Goal: Information Seeking & Learning: Find specific page/section

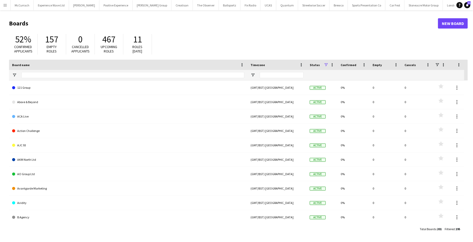
click at [5, 5] on app-icon "Menu" at bounding box center [5, 5] width 4 height 4
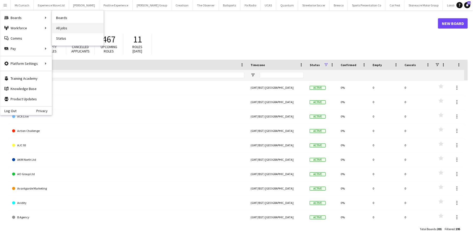
click at [67, 27] on link "All jobs" at bounding box center [78, 28] width 52 height 10
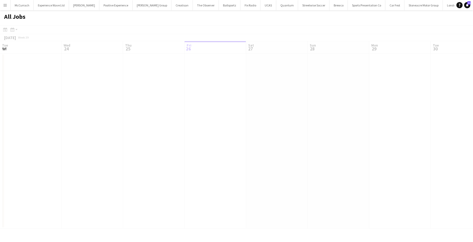
scroll to position [0, 123]
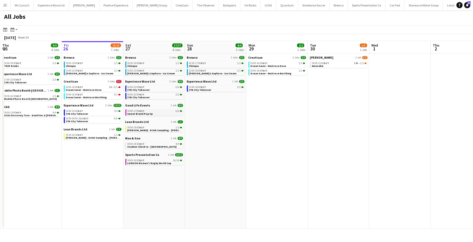
click at [155, 113] on link "10:00-17:00 BST 6/6 Sweet Brand Pop Up" at bounding box center [154, 112] width 55 height 6
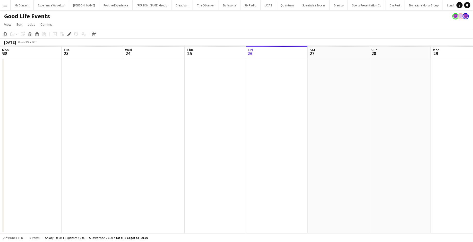
scroll to position [0, 177]
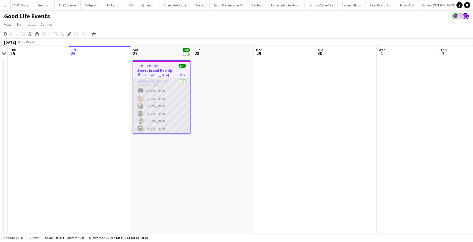
click at [163, 98] on app-card-role "Brand Ambassador [DATE] 10:00-17:00 (7h) [PERSON_NAME] [PERSON_NAME] Man [PERSO…" at bounding box center [161, 106] width 57 height 55
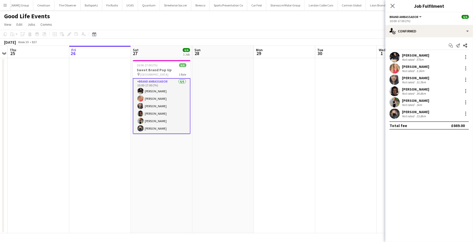
click at [396, 116] on app-user-avatar at bounding box center [395, 114] width 10 height 10
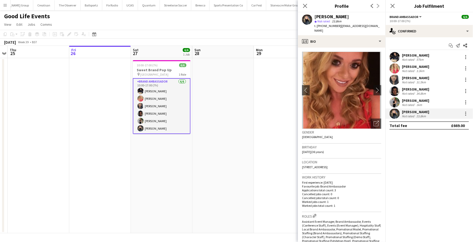
click at [396, 104] on app-user-avatar at bounding box center [395, 102] width 10 height 10
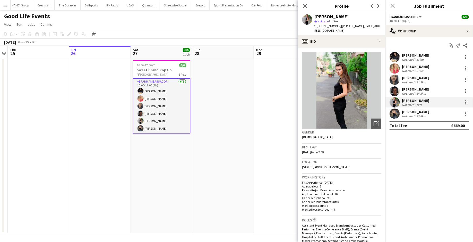
click at [397, 93] on app-user-avatar at bounding box center [395, 91] width 10 height 10
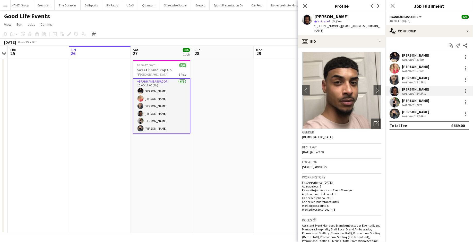
click at [394, 79] on app-user-avatar at bounding box center [395, 80] width 10 height 10
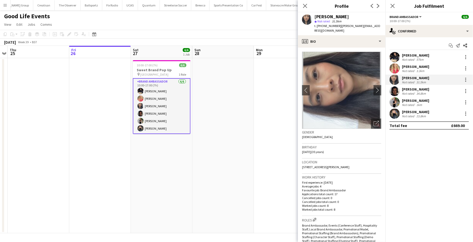
click at [395, 69] on app-user-avatar at bounding box center [395, 68] width 10 height 10
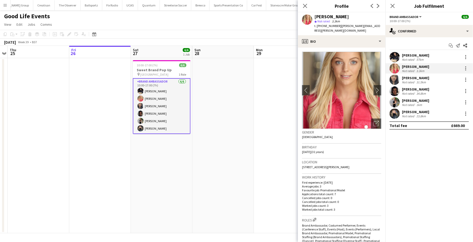
click at [395, 58] on app-user-avatar at bounding box center [395, 57] width 10 height 10
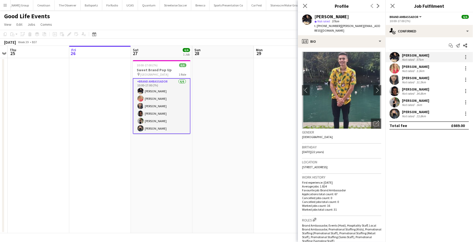
click at [397, 74] on div "[PERSON_NAME] Not rated 57km [PERSON_NAME] Not rated 3.3km Man [PERSON_NAME] No…" at bounding box center [430, 85] width 88 height 67
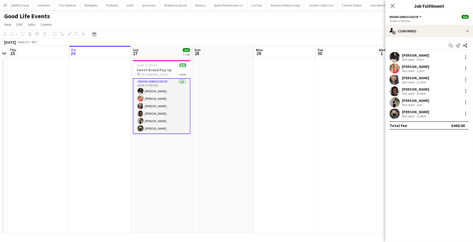
click at [394, 90] on app-user-avatar at bounding box center [395, 91] width 10 height 10
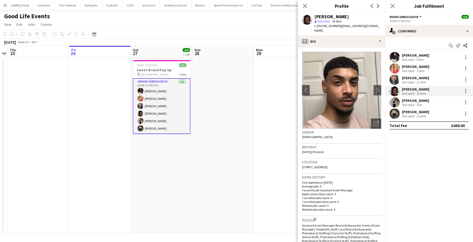
click at [399, 89] on app-user-avatar at bounding box center [395, 91] width 10 height 10
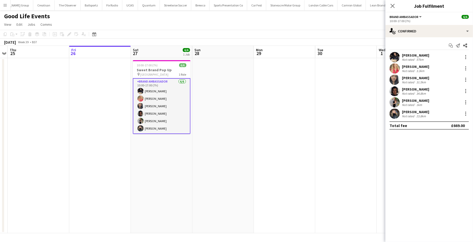
click at [394, 90] on app-user-avatar at bounding box center [395, 91] width 10 height 10
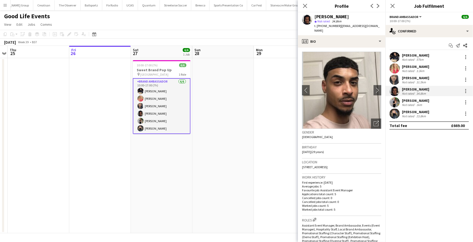
click at [393, 81] on app-user-avatar at bounding box center [395, 80] width 10 height 10
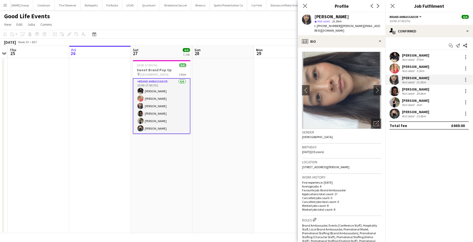
click at [396, 69] on app-user-avatar at bounding box center [395, 68] width 10 height 10
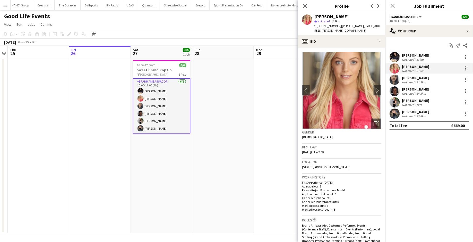
click at [393, 104] on app-user-avatar at bounding box center [395, 102] width 10 height 10
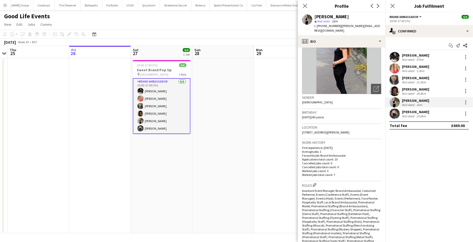
scroll to position [0, 0]
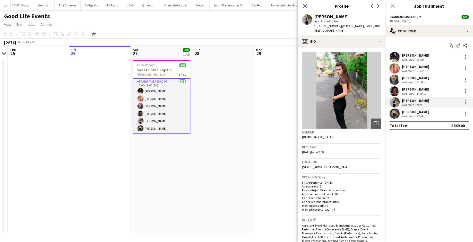
click at [395, 115] on app-user-avatar at bounding box center [395, 114] width 10 height 10
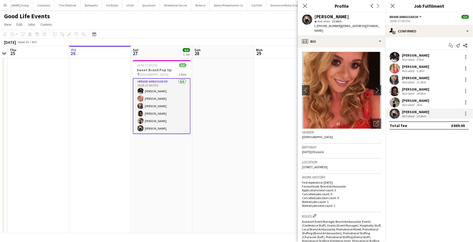
click at [397, 55] on app-user-avatar at bounding box center [395, 57] width 10 height 10
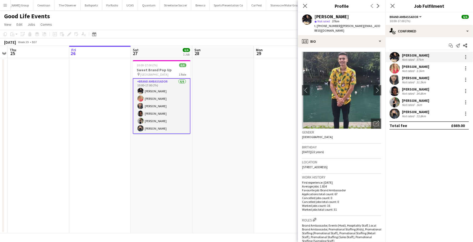
click at [396, 113] on app-user-avatar at bounding box center [395, 114] width 10 height 10
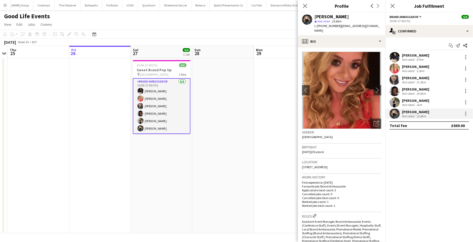
click at [394, 57] on app-user-avatar at bounding box center [395, 57] width 10 height 10
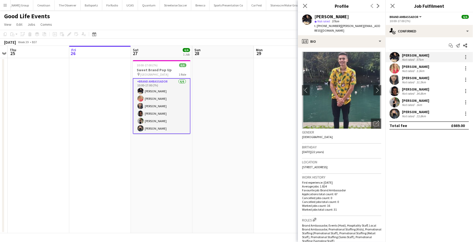
scroll to position [220, 0]
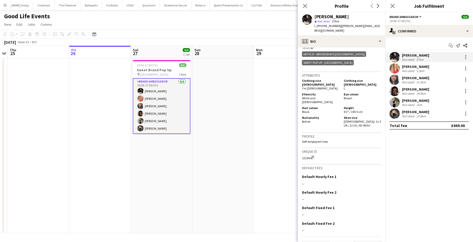
click at [225, 131] on app-date-cell at bounding box center [223, 145] width 62 height 175
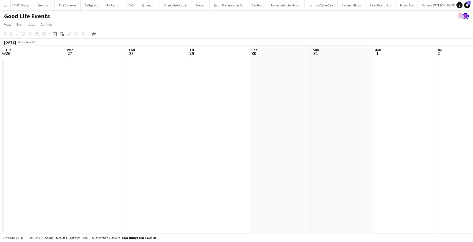
scroll to position [0, 210]
click at [4, 7] on app-icon "Menu" at bounding box center [5, 5] width 4 height 4
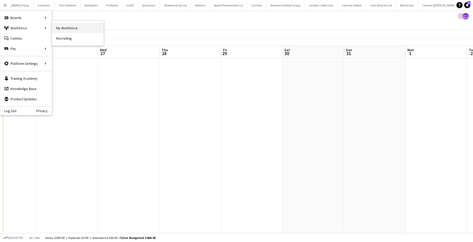
click at [57, 28] on link "My Workforce" at bounding box center [78, 28] width 52 height 10
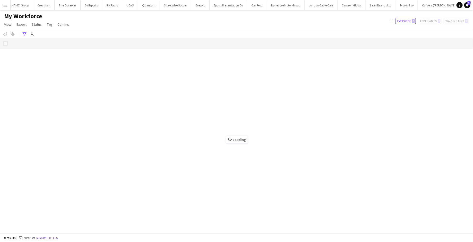
scroll to position [0, 138]
click at [24, 34] on icon "Advanced filters" at bounding box center [24, 34] width 4 height 4
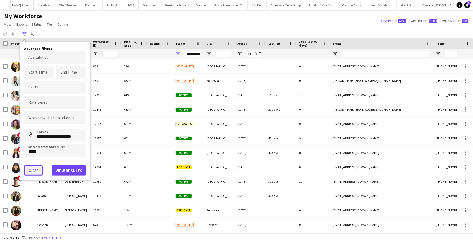
click at [35, 171] on button "Clear" at bounding box center [33, 171] width 19 height 10
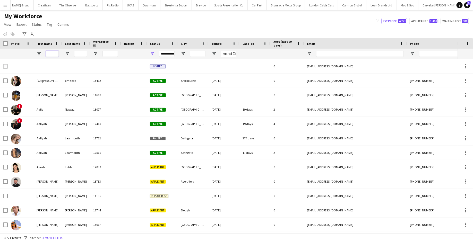
click at [55, 53] on input "First Name Filter Input" at bounding box center [52, 54] width 13 height 6
click at [200, 52] on input "City Filter Input" at bounding box center [197, 54] width 15 height 6
type input "**********"
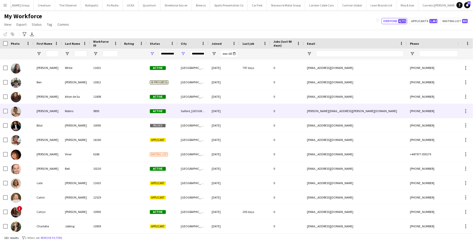
scroll to position [0, 0]
click at [200, 109] on div "Salford, [GEOGRAPHIC_DATA]" at bounding box center [193, 111] width 31 height 14
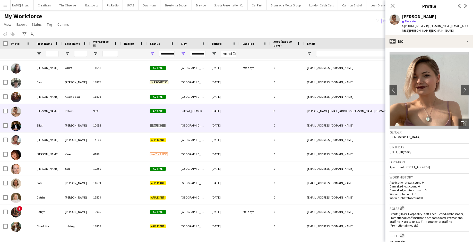
click at [203, 123] on div "[GEOGRAPHIC_DATA]" at bounding box center [193, 125] width 31 height 14
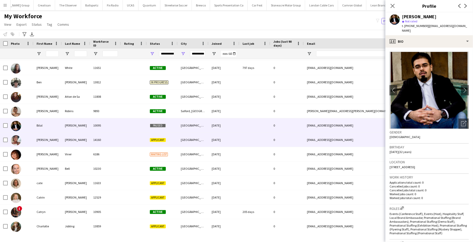
click at [197, 139] on div "[GEOGRAPHIC_DATA]" at bounding box center [193, 140] width 31 height 14
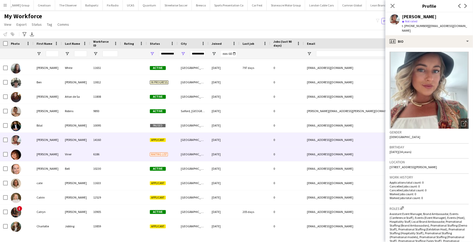
click at [194, 154] on div "[GEOGRAPHIC_DATA]" at bounding box center [193, 154] width 31 height 14
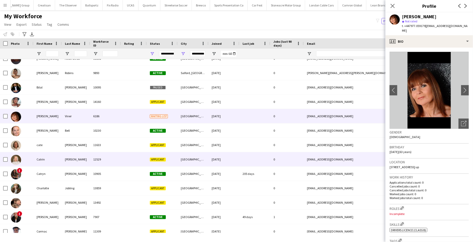
scroll to position [323, 0]
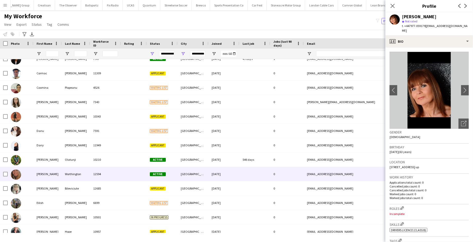
click at [190, 177] on div "[GEOGRAPHIC_DATA]" at bounding box center [193, 174] width 31 height 14
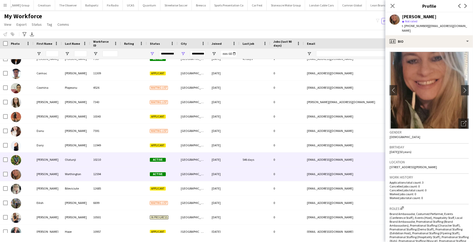
click at [192, 162] on div "[GEOGRAPHIC_DATA]" at bounding box center [193, 160] width 31 height 14
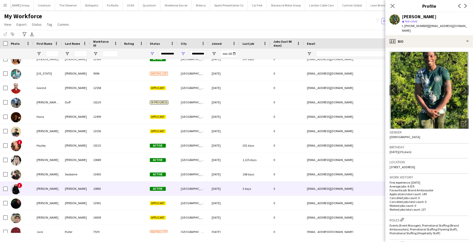
click at [219, 189] on div "[DATE]" at bounding box center [224, 189] width 31 height 14
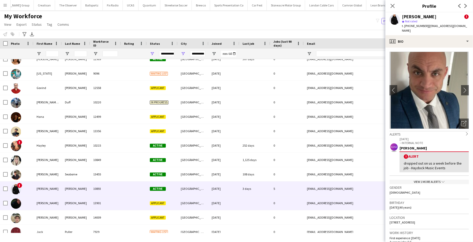
click at [215, 202] on div "[DATE]" at bounding box center [224, 203] width 31 height 14
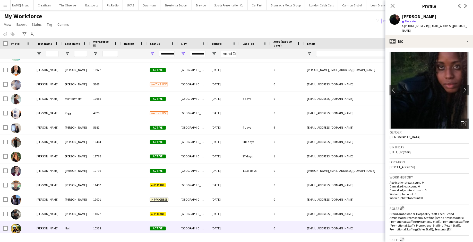
click at [183, 232] on div "[GEOGRAPHIC_DATA]" at bounding box center [193, 228] width 31 height 14
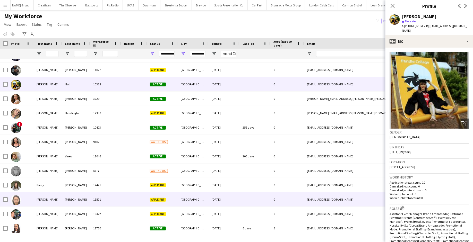
click at [183, 199] on div "[GEOGRAPHIC_DATA]" at bounding box center [193, 200] width 31 height 14
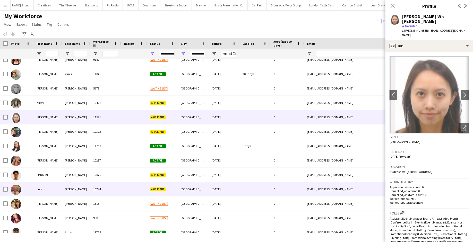
click at [188, 187] on div "[GEOGRAPHIC_DATA]" at bounding box center [193, 189] width 31 height 14
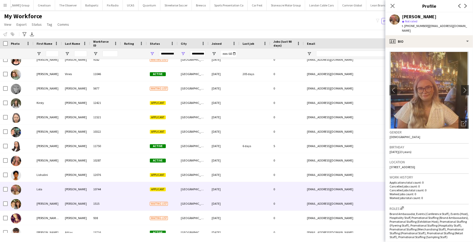
click at [189, 204] on div "[GEOGRAPHIC_DATA]" at bounding box center [193, 204] width 31 height 14
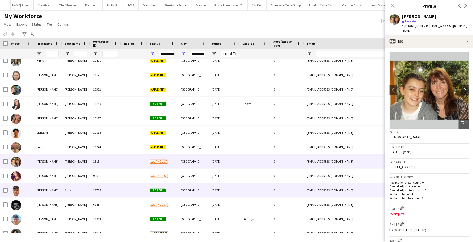
click at [191, 194] on div "[GEOGRAPHIC_DATA]" at bounding box center [193, 190] width 31 height 14
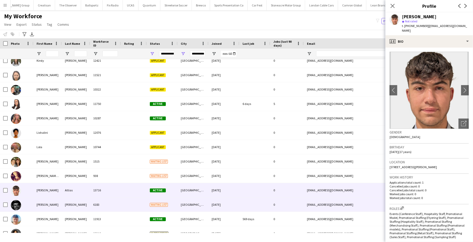
click at [191, 208] on div "[GEOGRAPHIC_DATA]" at bounding box center [193, 205] width 31 height 14
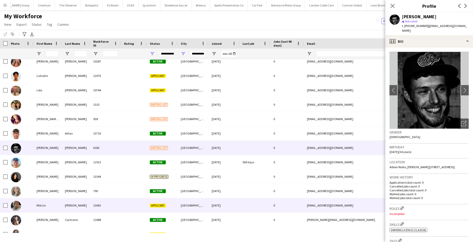
click at [190, 206] on div "[GEOGRAPHIC_DATA]" at bounding box center [193, 206] width 31 height 14
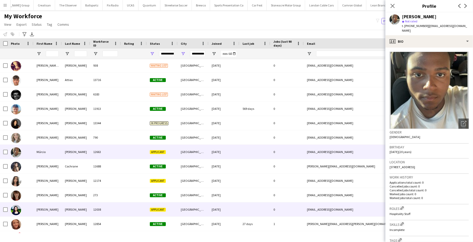
click at [190, 206] on div "[GEOGRAPHIC_DATA]" at bounding box center [193, 210] width 31 height 14
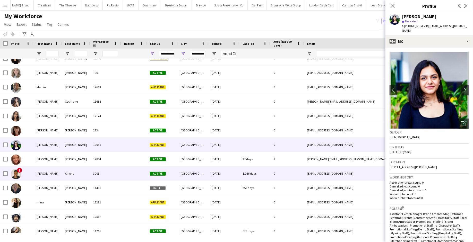
click at [195, 172] on div "[GEOGRAPHIC_DATA]" at bounding box center [193, 174] width 31 height 14
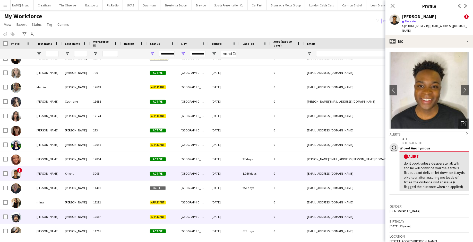
click at [203, 211] on div "[GEOGRAPHIC_DATA]" at bounding box center [193, 217] width 31 height 14
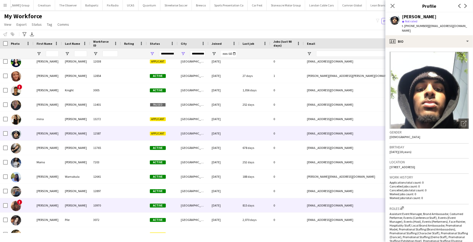
click at [205, 202] on div "[GEOGRAPHIC_DATA]" at bounding box center [193, 206] width 31 height 14
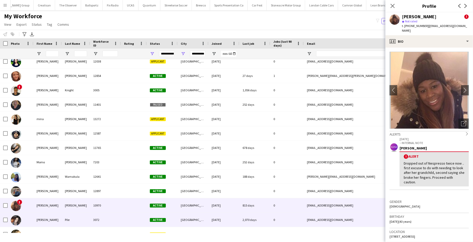
click at [200, 220] on div "[GEOGRAPHIC_DATA]" at bounding box center [193, 220] width 31 height 14
